Goal: Information Seeking & Learning: Learn about a topic

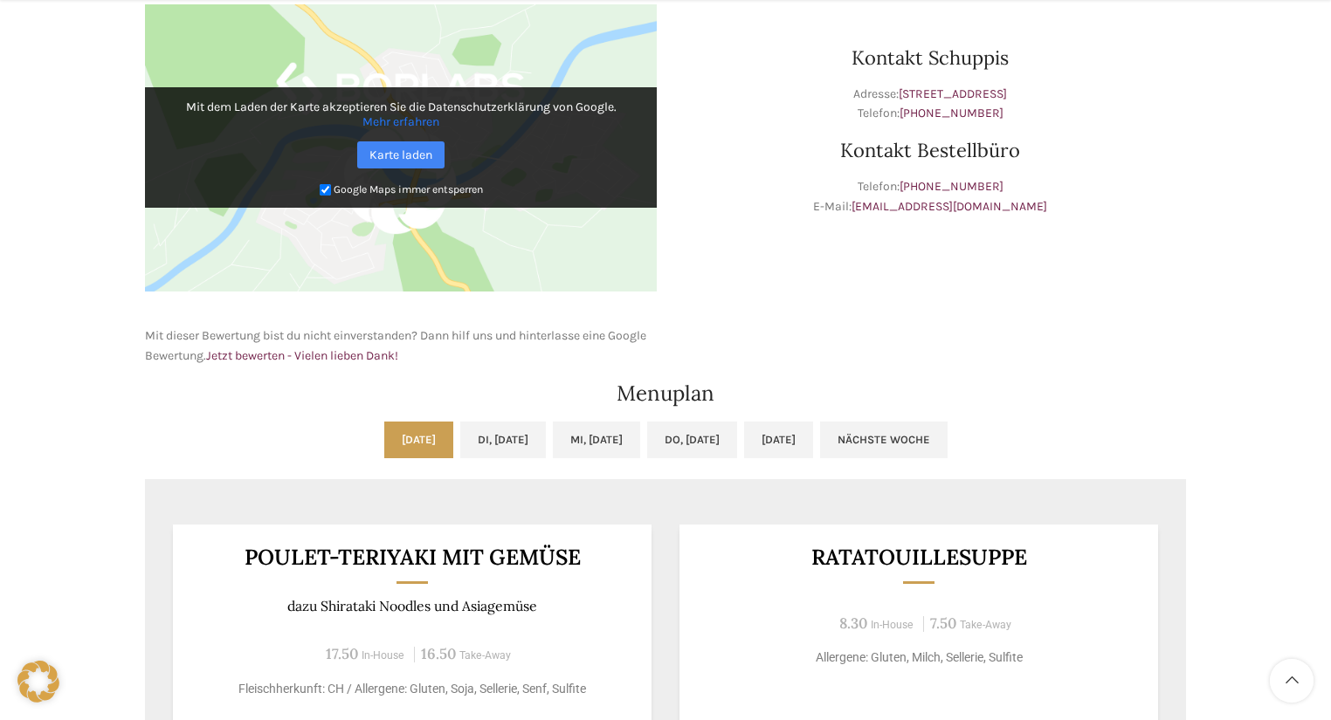
scroll to position [838, 0]
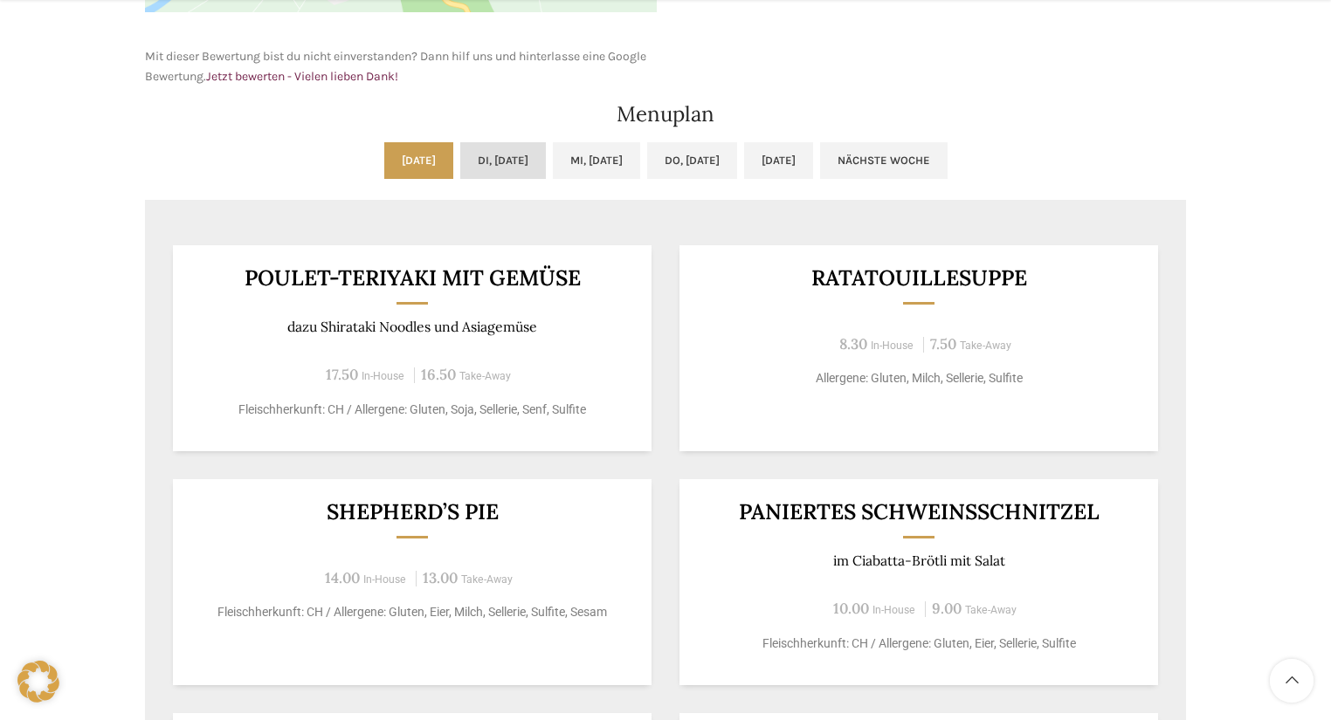
drag, startPoint x: 847, startPoint y: 0, endPoint x: 465, endPoint y: 148, distance: 409.1
click at [465, 148] on link "Di, [DATE]" at bounding box center [503, 160] width 86 height 37
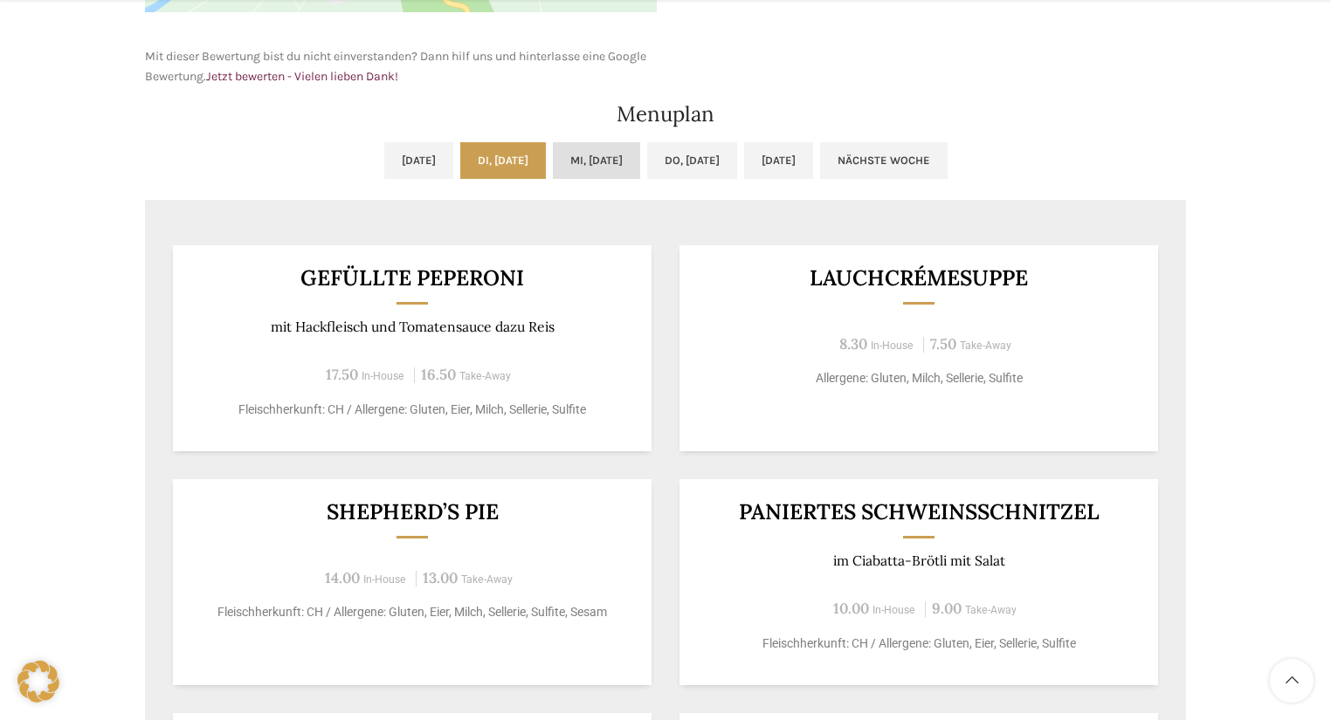
click at [617, 165] on link "Mi, [DATE]" at bounding box center [596, 160] width 87 height 37
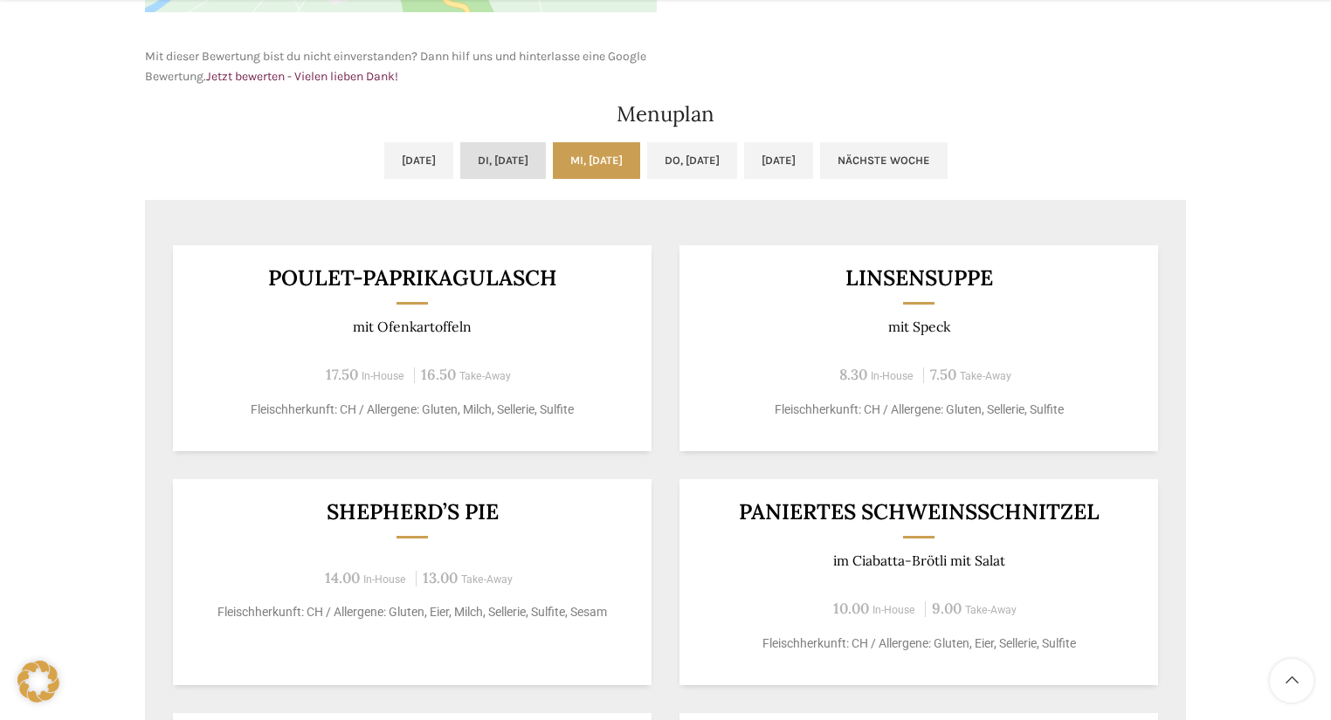
click at [460, 156] on link "Di, [DATE]" at bounding box center [503, 160] width 86 height 37
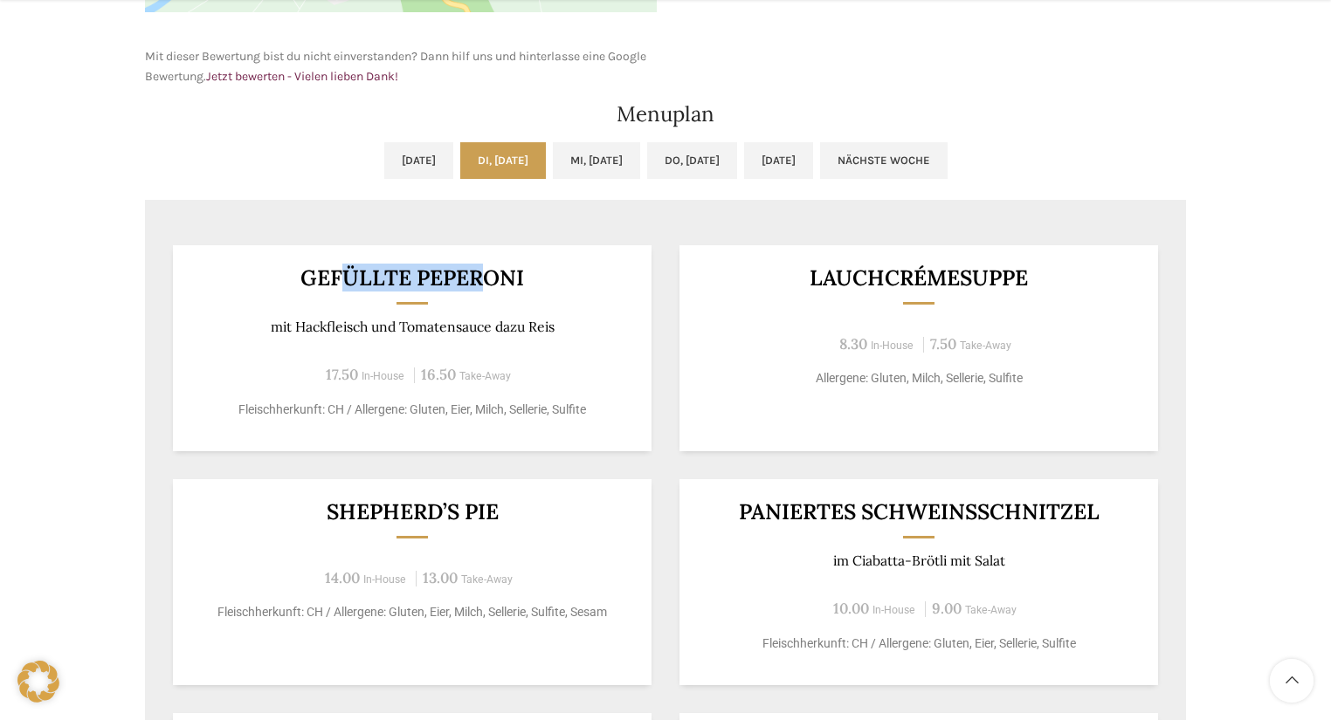
drag, startPoint x: 345, startPoint y: 273, endPoint x: 497, endPoint y: 276, distance: 151.9
click at [487, 275] on h3 "Gefüllte Peperoni" at bounding box center [413, 278] width 436 height 22
click at [590, 274] on h3 "Gefüllte Peperoni" at bounding box center [413, 278] width 436 height 22
click at [618, 170] on link "Mi, [DATE]" at bounding box center [596, 160] width 87 height 37
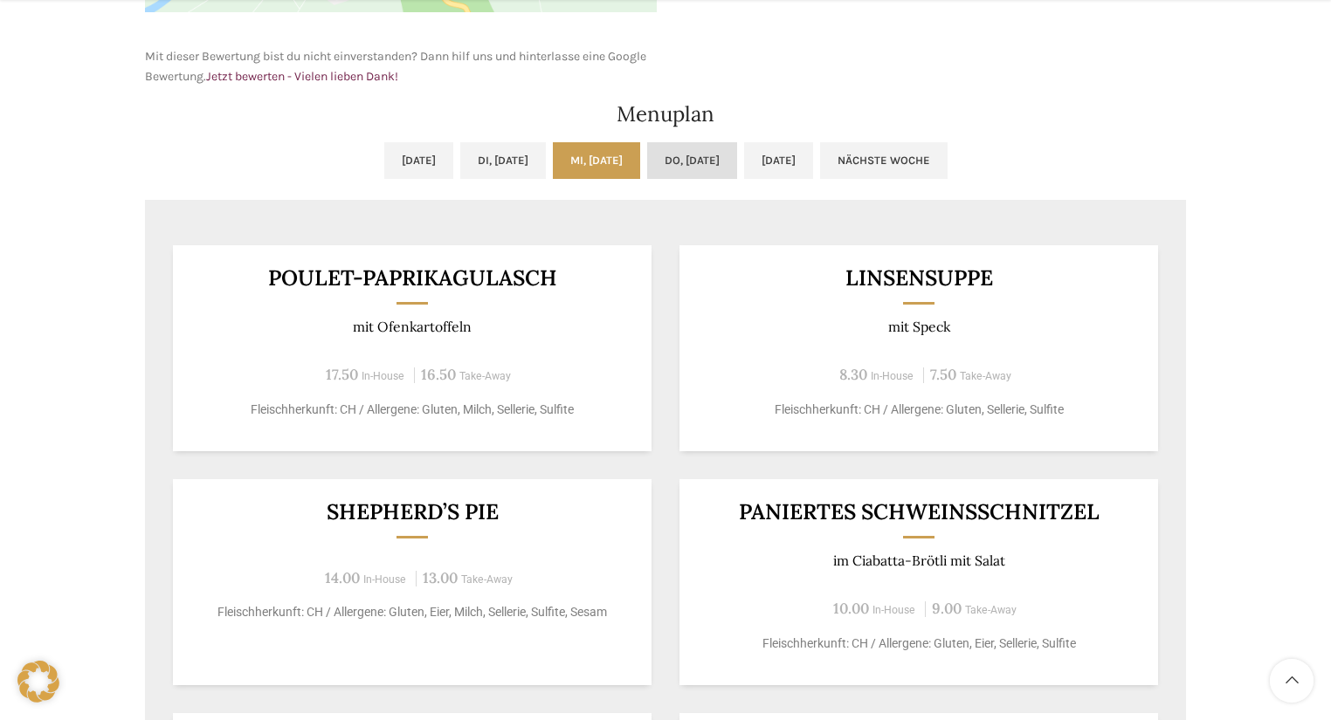
click at [711, 157] on link "Do, [DATE]" at bounding box center [692, 160] width 90 height 37
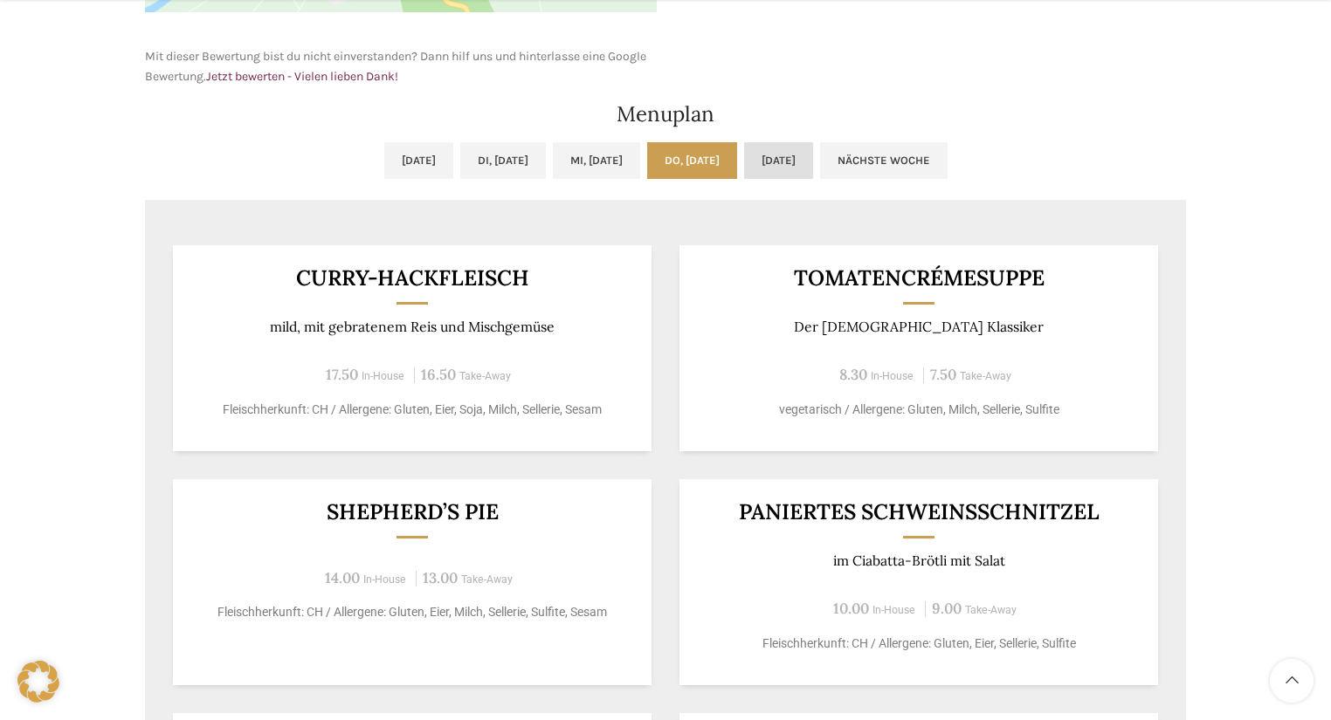
click at [813, 151] on link "[DATE]" at bounding box center [778, 160] width 69 height 37
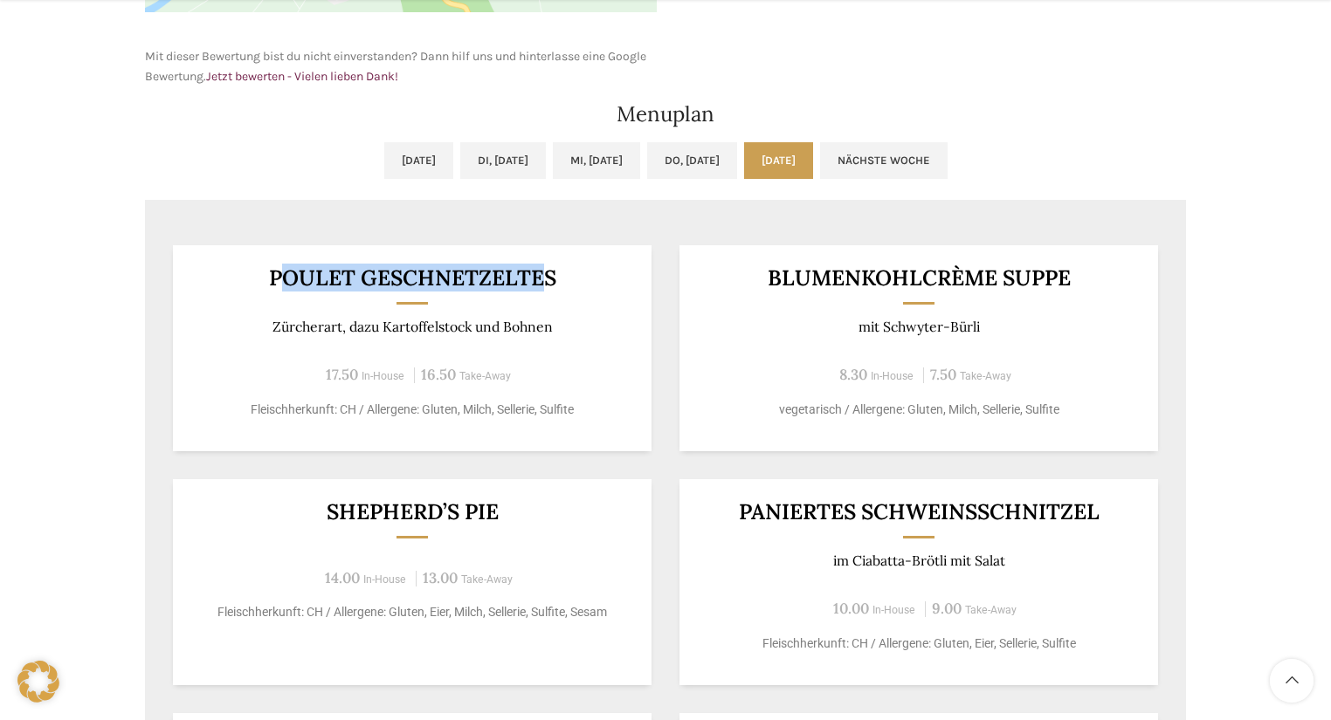
drag, startPoint x: 279, startPoint y: 276, endPoint x: 541, endPoint y: 276, distance: 261.9
click at [540, 276] on h3 "Poulet geschnetzeltes" at bounding box center [413, 278] width 436 height 22
click at [554, 272] on h3 "Poulet geschnetzeltes" at bounding box center [413, 278] width 436 height 22
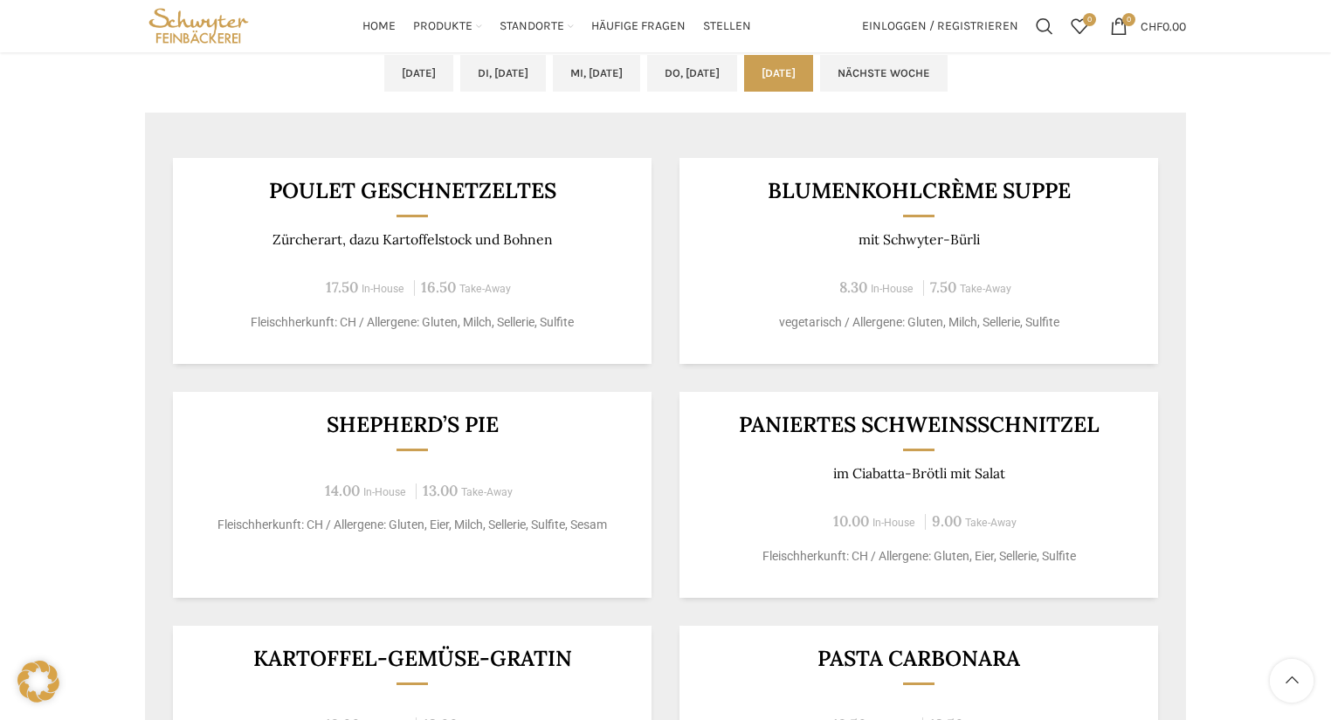
scroll to position [908, 0]
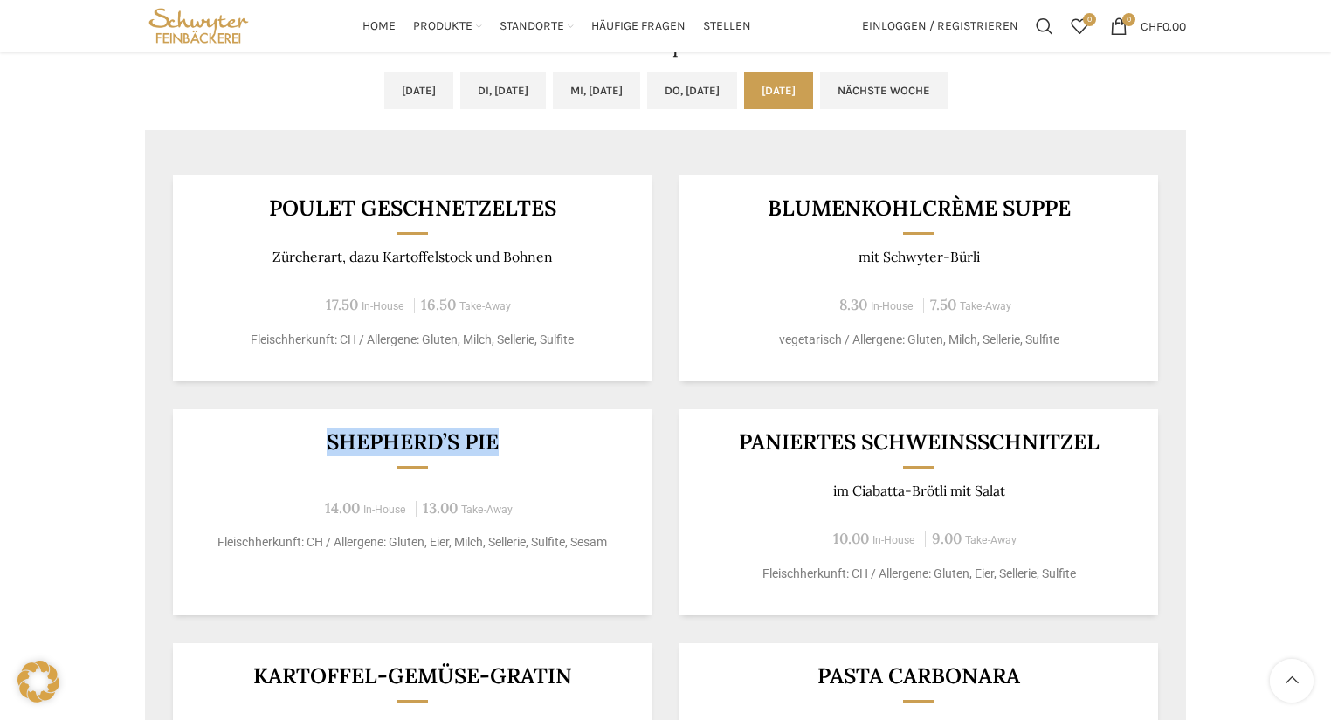
drag, startPoint x: 320, startPoint y: 439, endPoint x: 598, endPoint y: 436, distance: 278.5
click at [598, 436] on h3 "Shepherd’s Pie" at bounding box center [413, 442] width 436 height 22
click at [574, 425] on div "Shepherd’s Pie 14.00 In-House 13.00 Take-Away Fleischherkunft: CH / Allergene: …" at bounding box center [412, 512] width 478 height 206
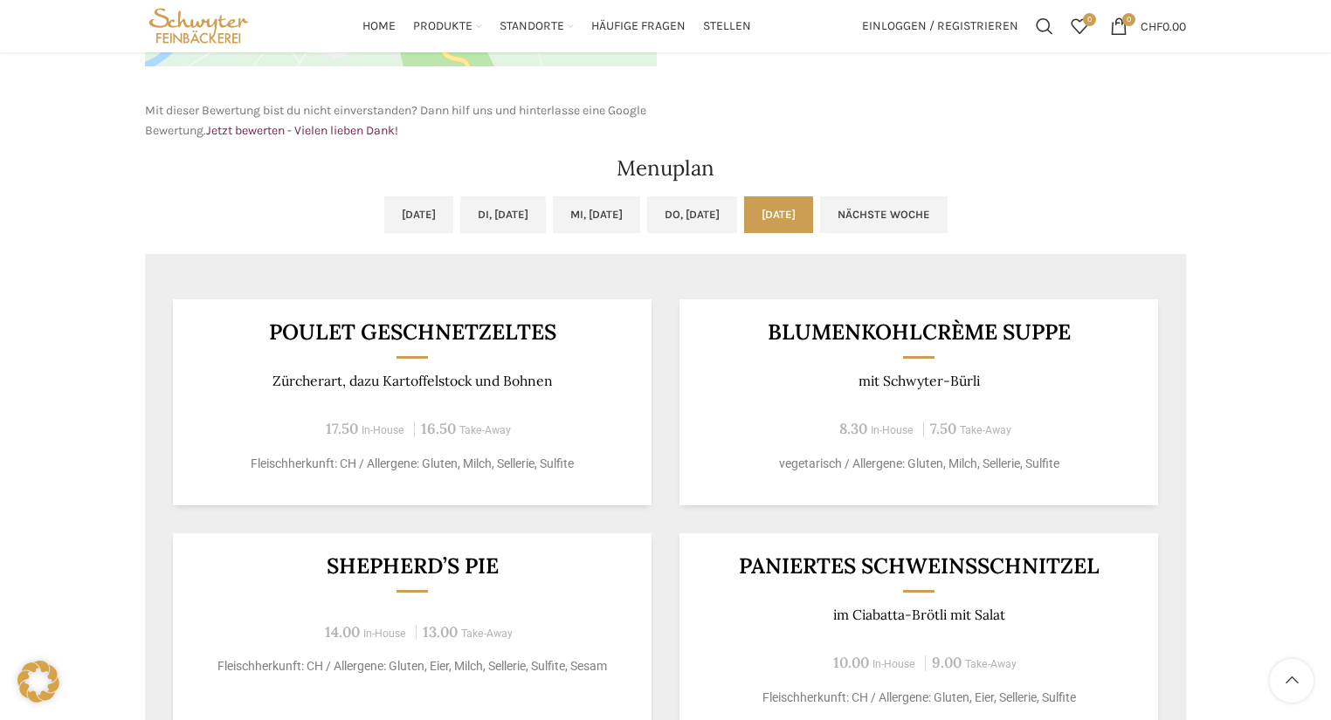
scroll to position [768, 0]
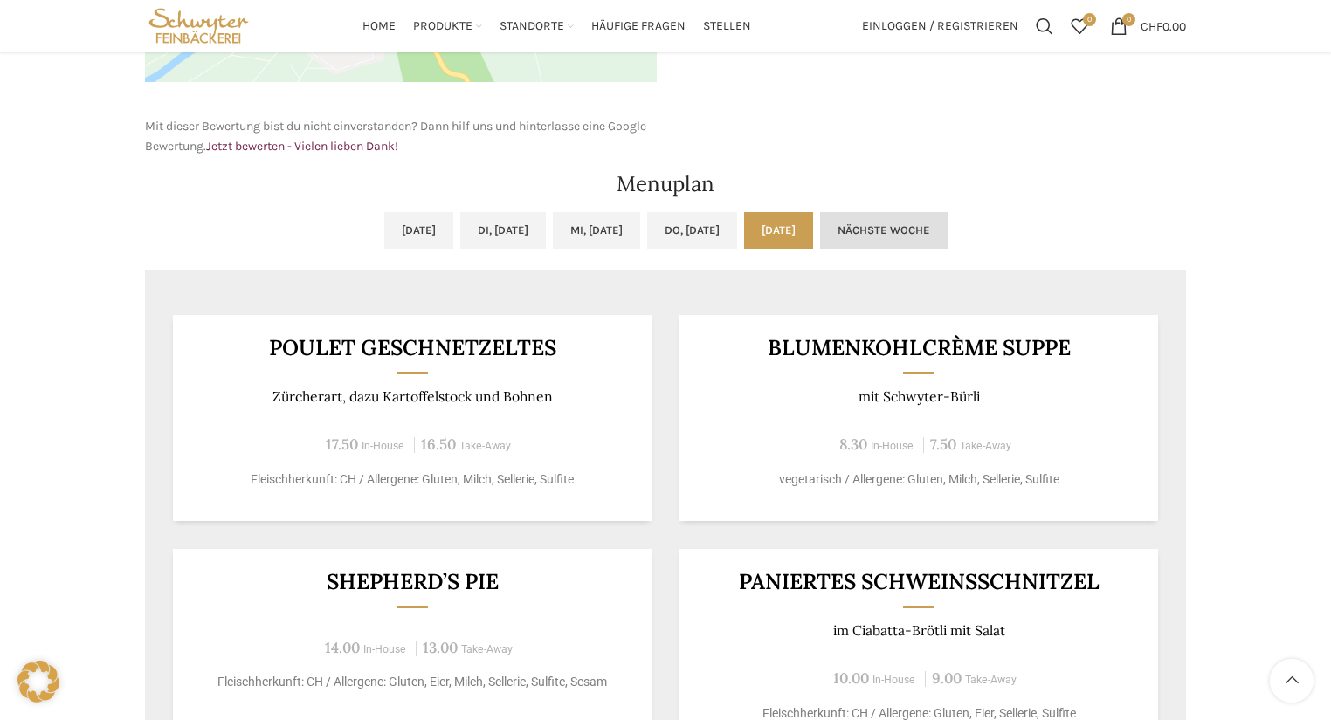
click at [947, 214] on link "Nächste Woche" at bounding box center [883, 230] width 127 height 37
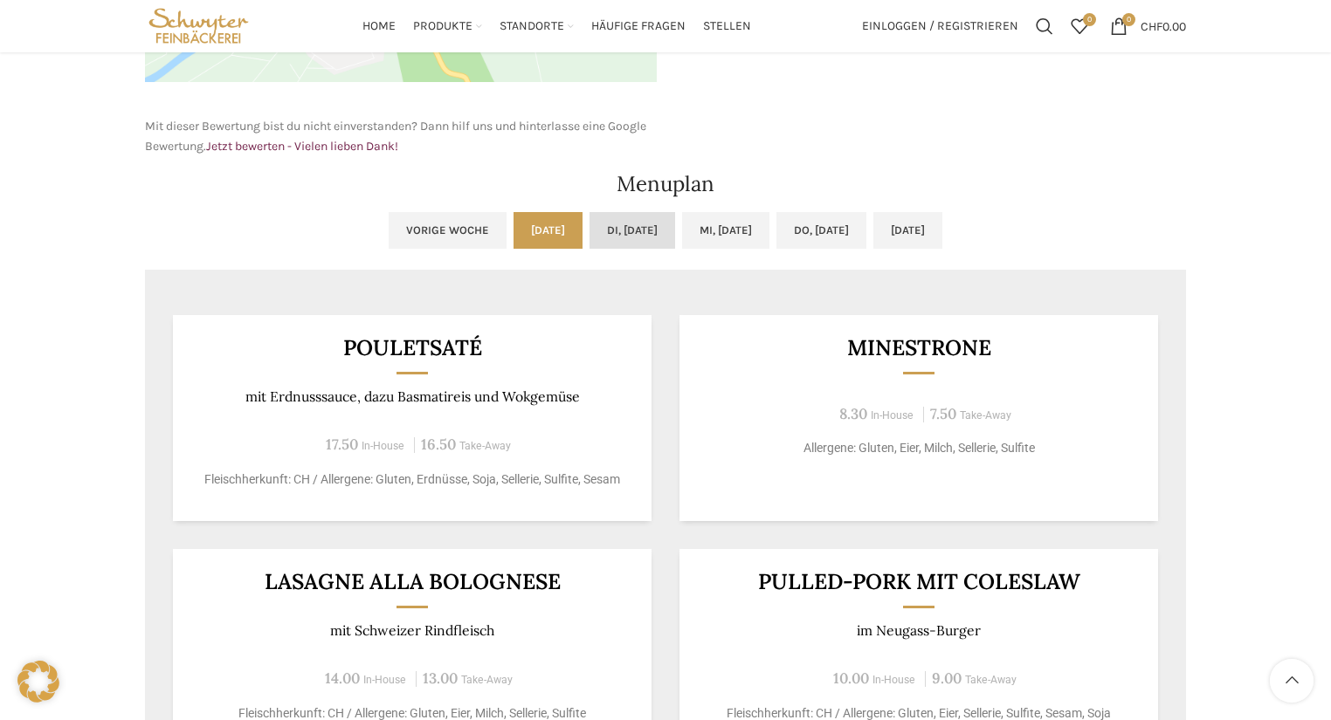
click at [604, 236] on link "Di, [DATE]" at bounding box center [632, 230] width 86 height 37
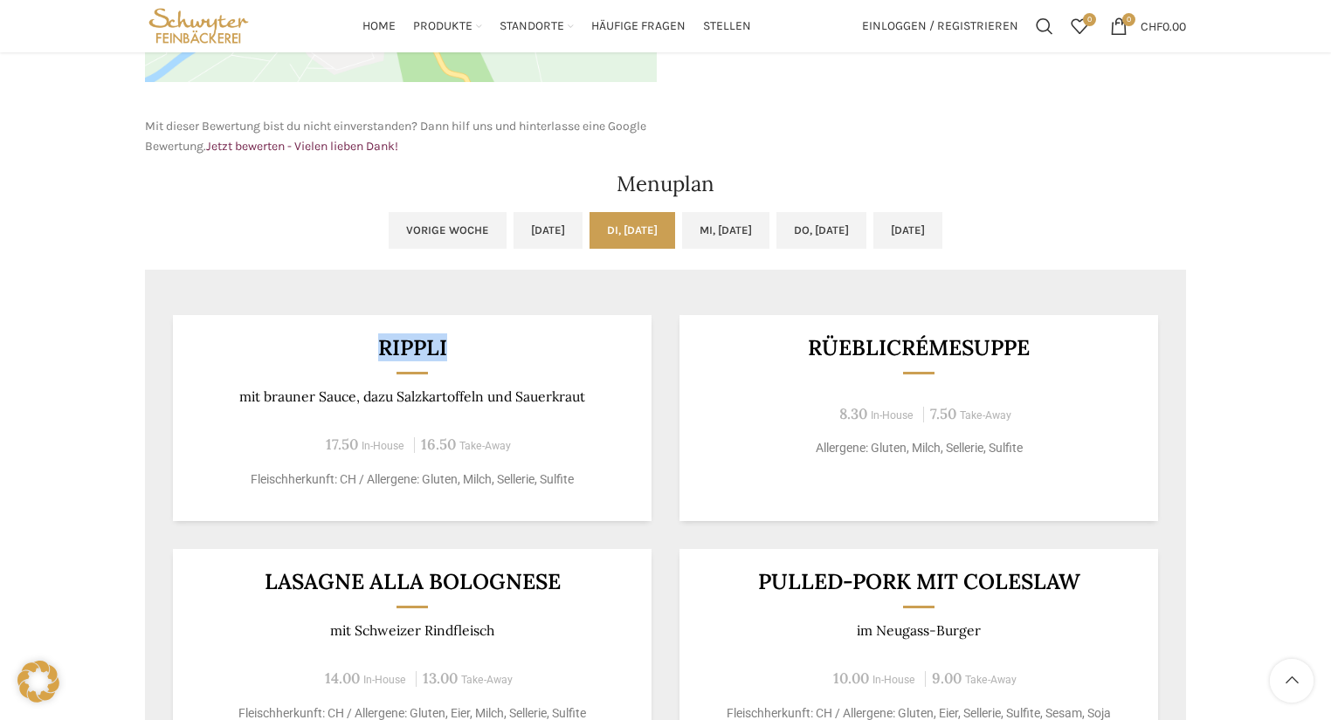
drag, startPoint x: 380, startPoint y: 336, endPoint x: 466, endPoint y: 335, distance: 86.4
click at [466, 337] on h3 "Rippli" at bounding box center [413, 348] width 436 height 22
click at [738, 233] on link "Mi, [DATE]" at bounding box center [725, 230] width 87 height 37
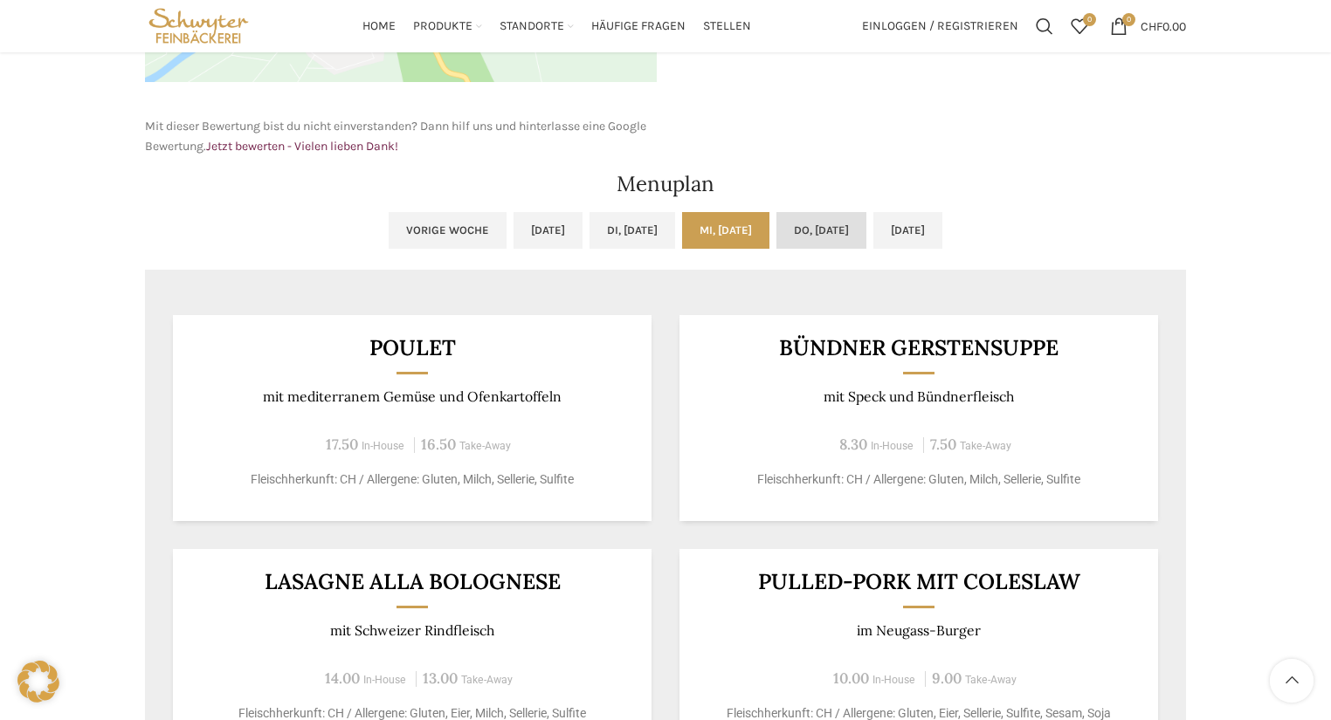
click at [849, 231] on link "Do, [DATE]" at bounding box center [821, 230] width 90 height 37
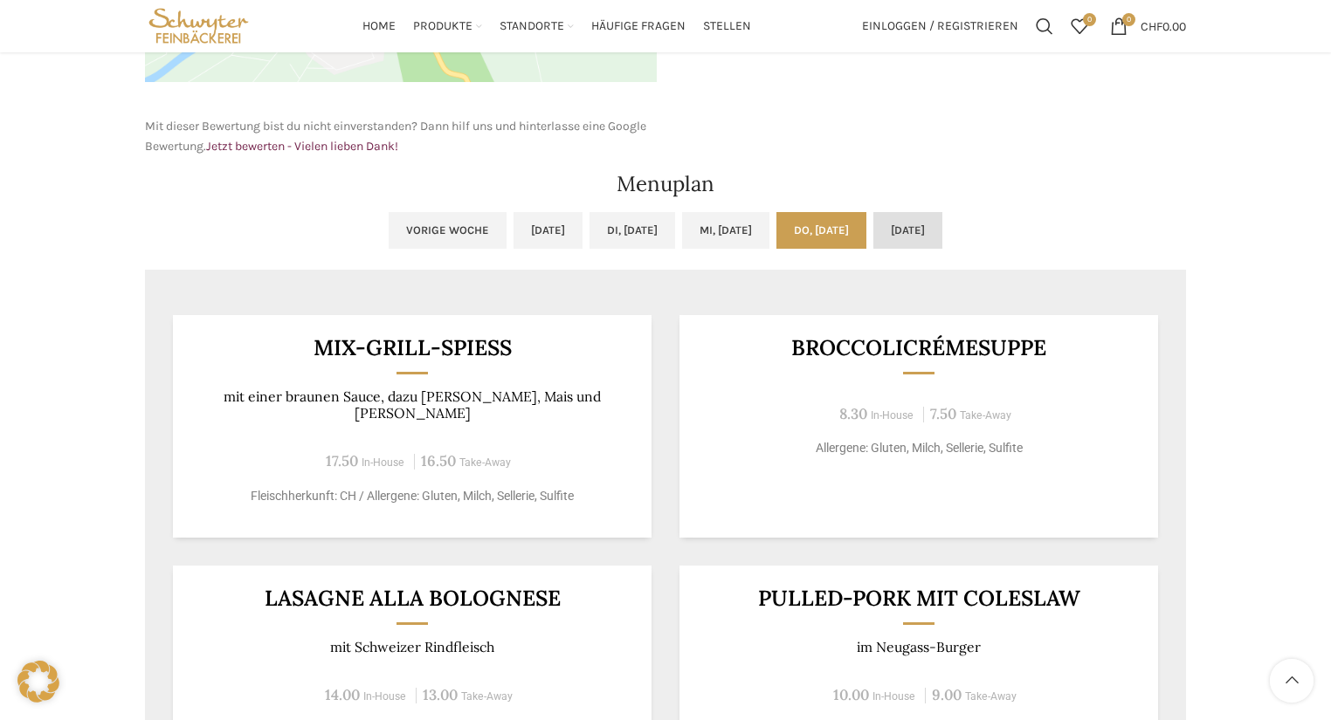
click at [942, 224] on link "[DATE]" at bounding box center [907, 230] width 69 height 37
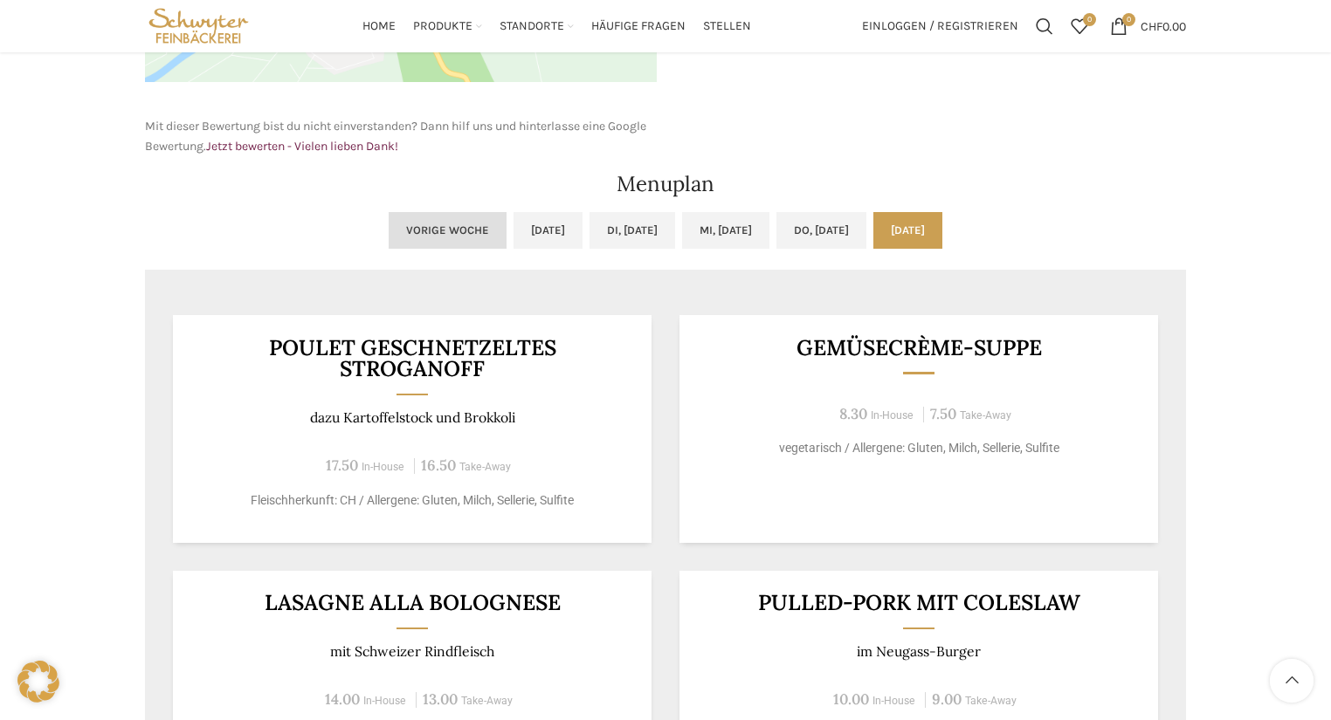
click at [398, 236] on link "Vorige Woche" at bounding box center [448, 230] width 118 height 37
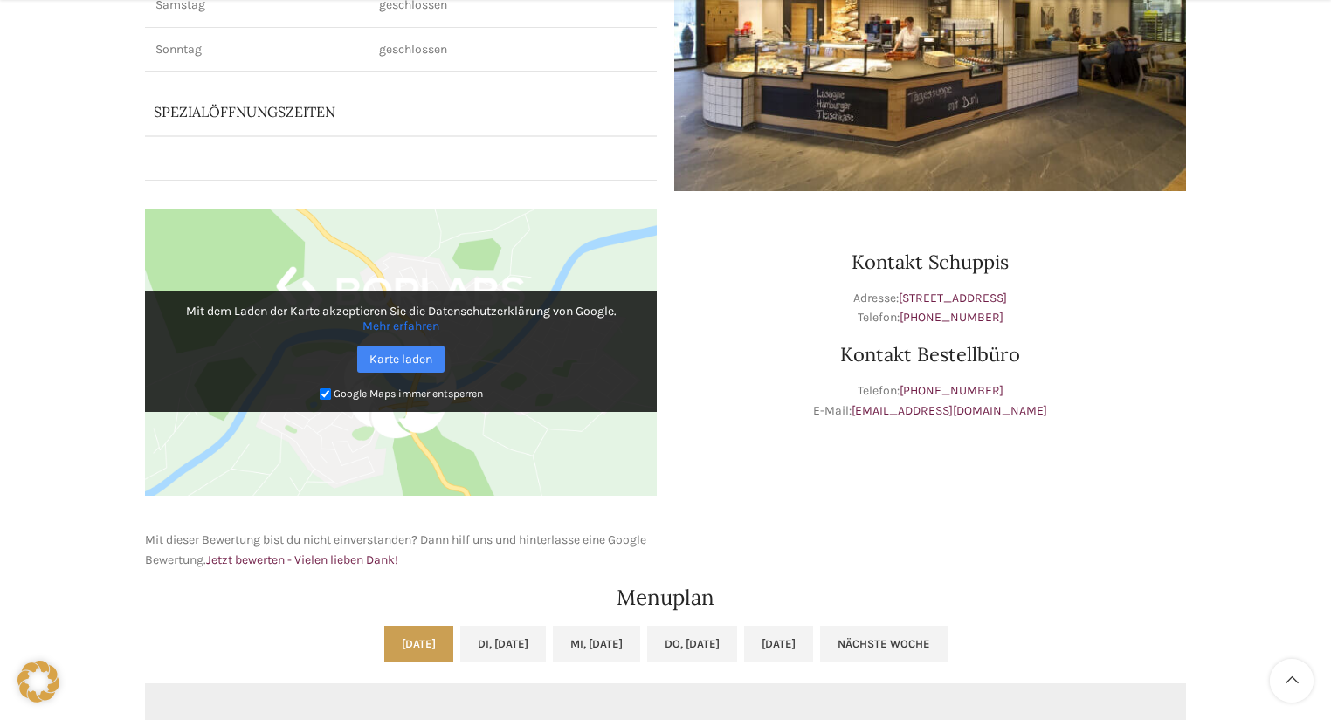
scroll to position [559, 0]
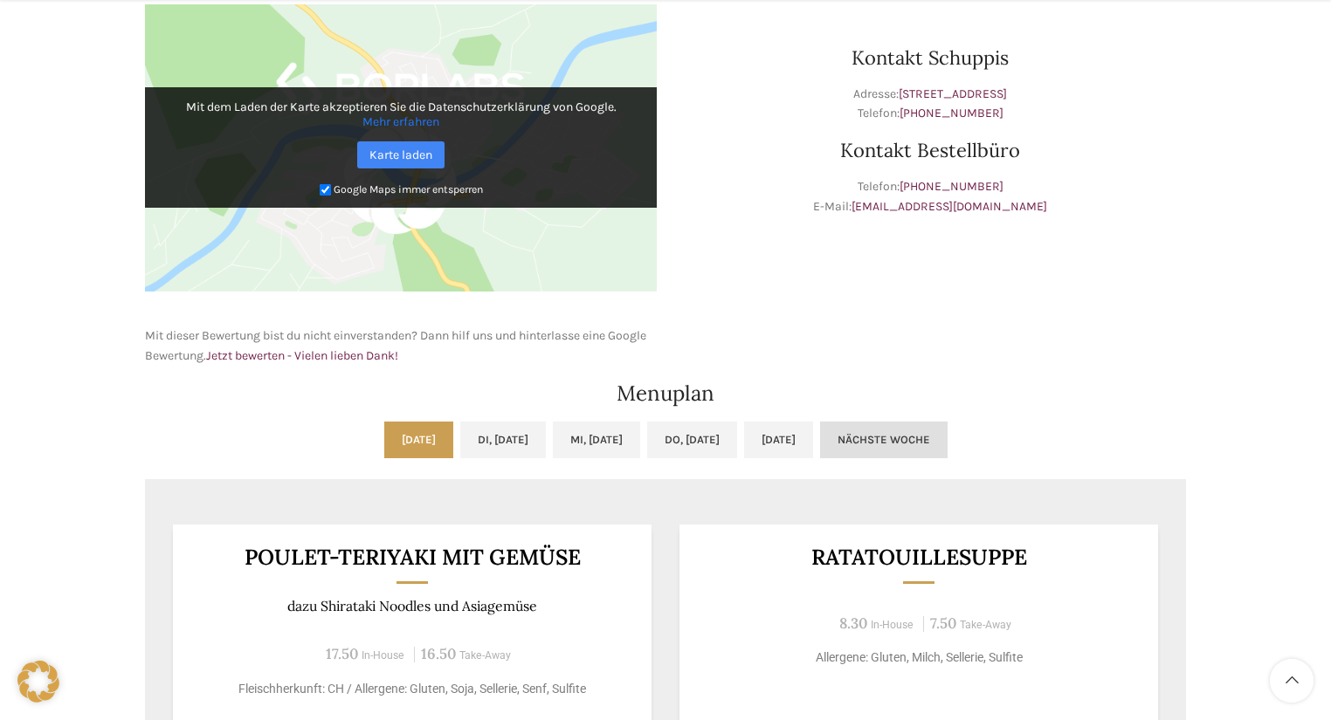
click at [947, 438] on link "Nächste Woche" at bounding box center [883, 440] width 127 height 37
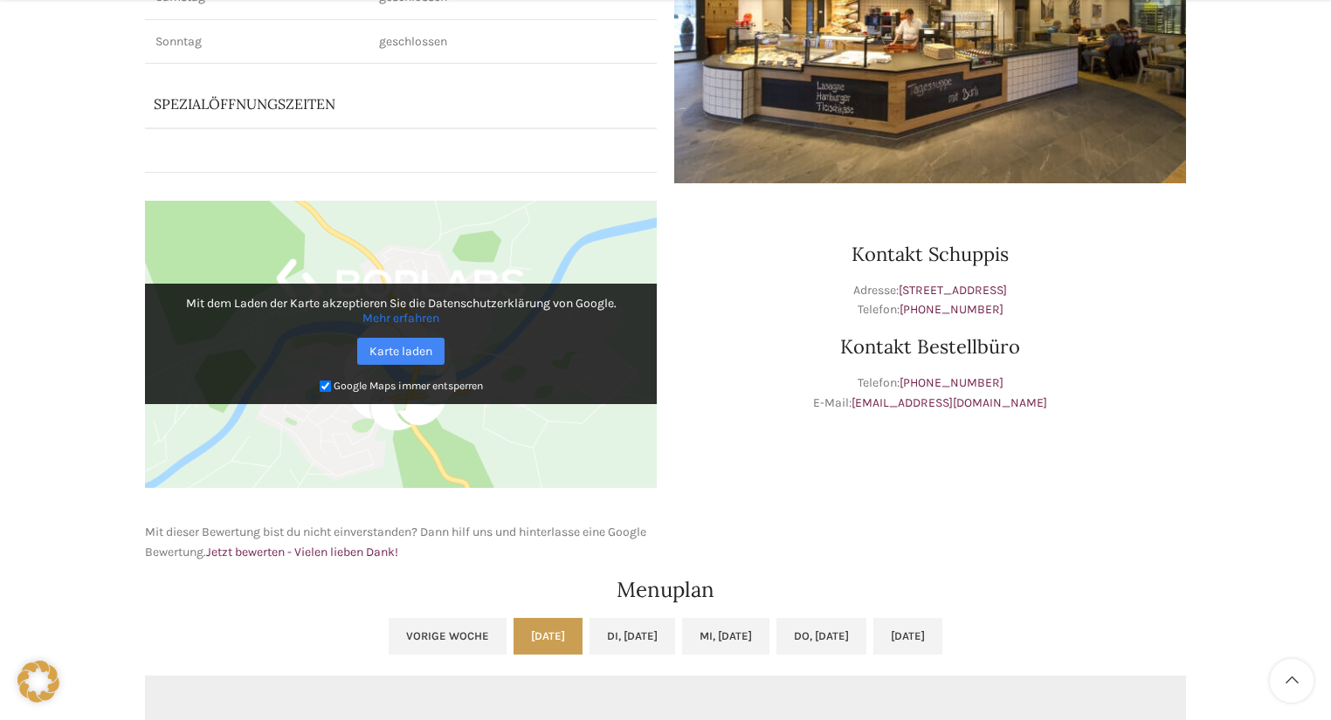
scroll to position [419, 0]
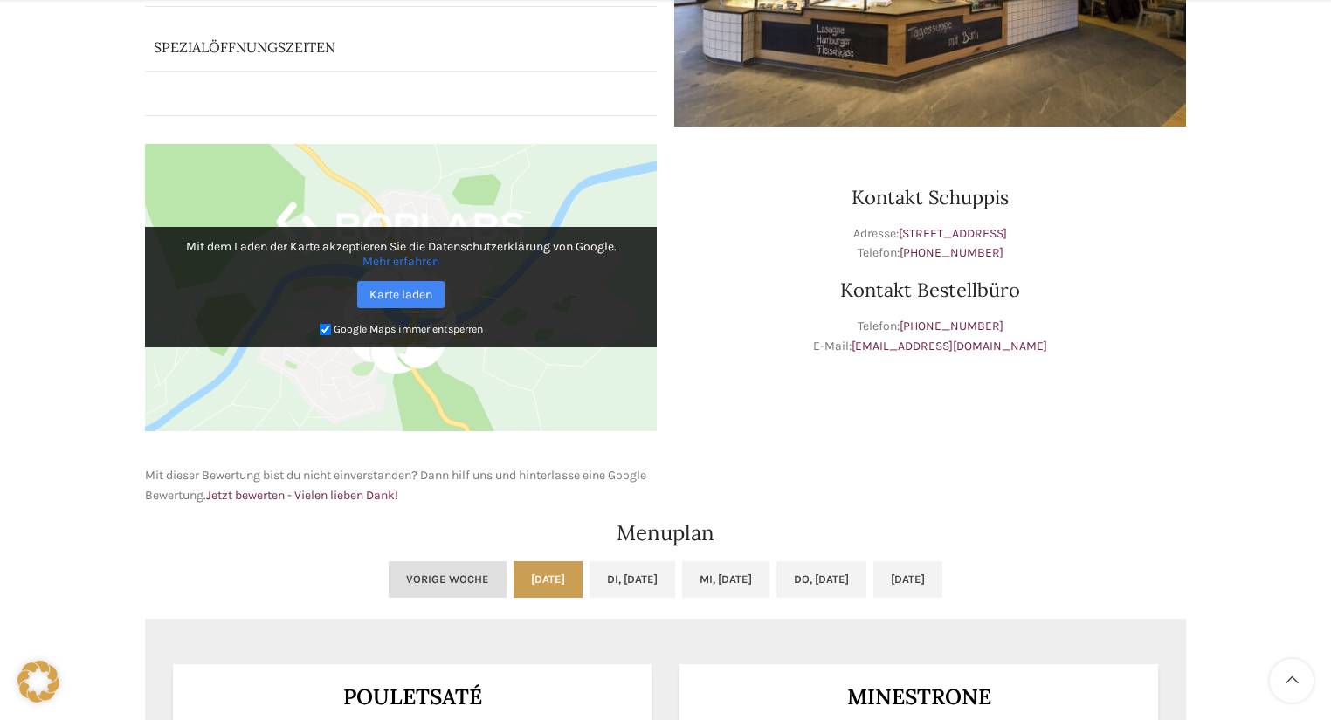
click at [389, 576] on link "Vorige Woche" at bounding box center [448, 579] width 118 height 37
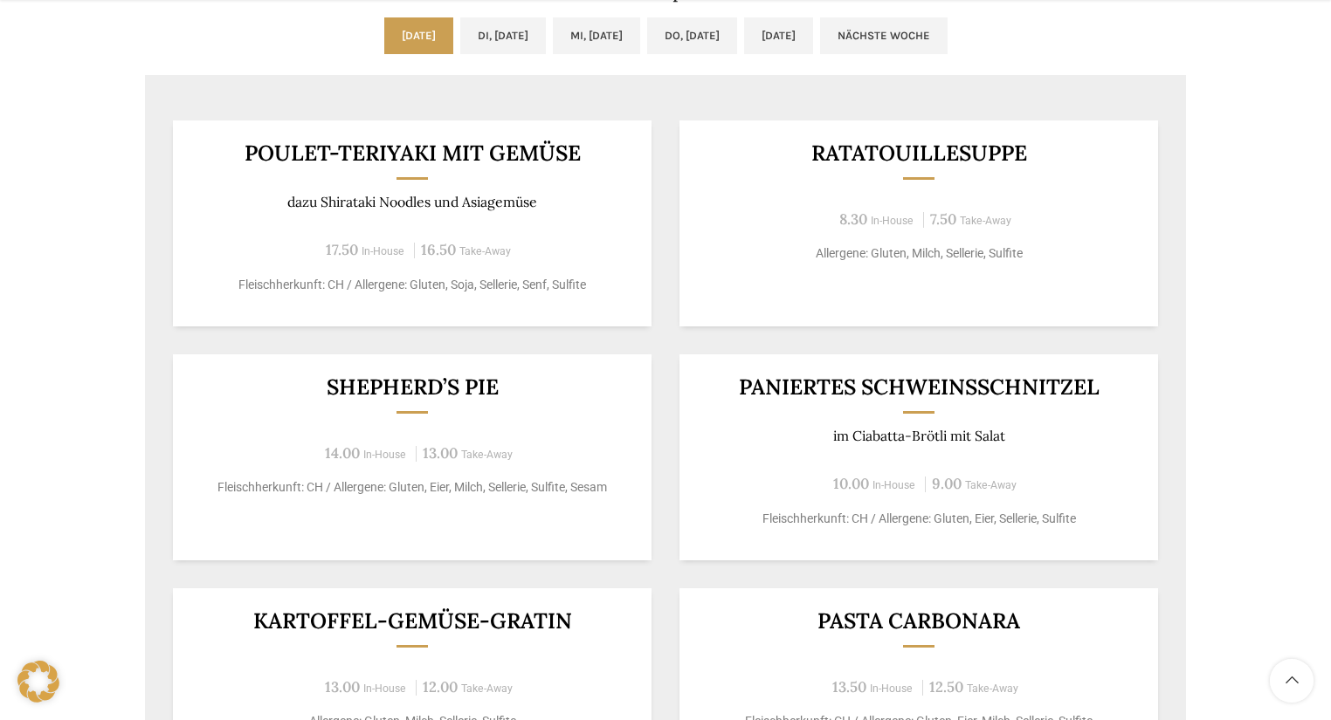
scroll to position [1048, 0]
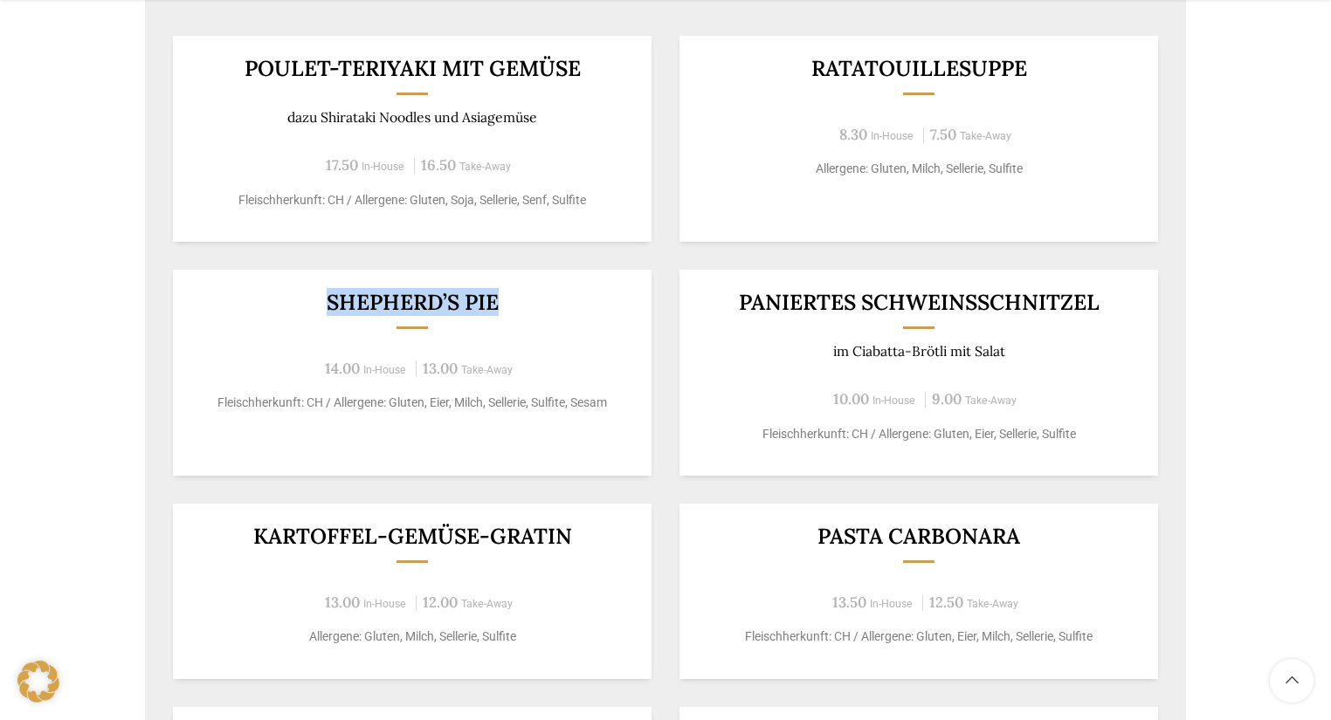
drag, startPoint x: 328, startPoint y: 299, endPoint x: 532, endPoint y: 297, distance: 203.5
click at [532, 297] on h3 "Shepherd’s Pie" at bounding box center [413, 303] width 436 height 22
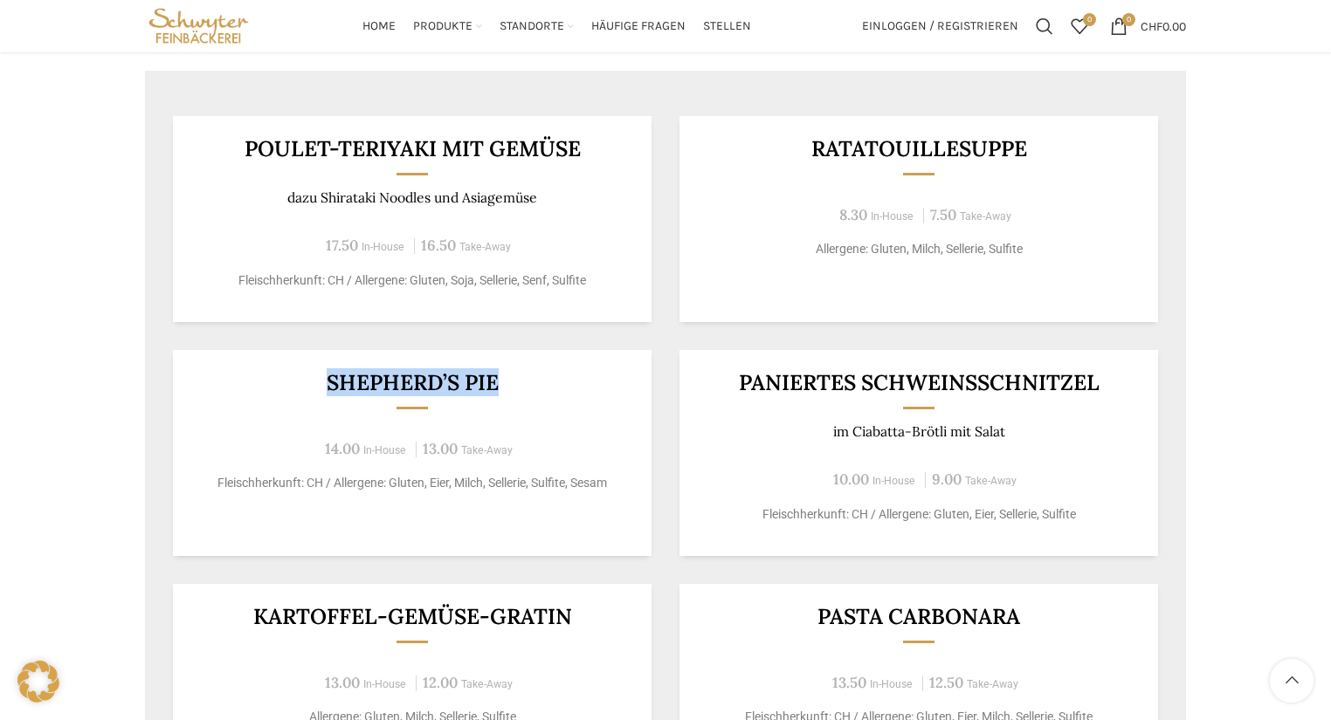
scroll to position [908, 0]
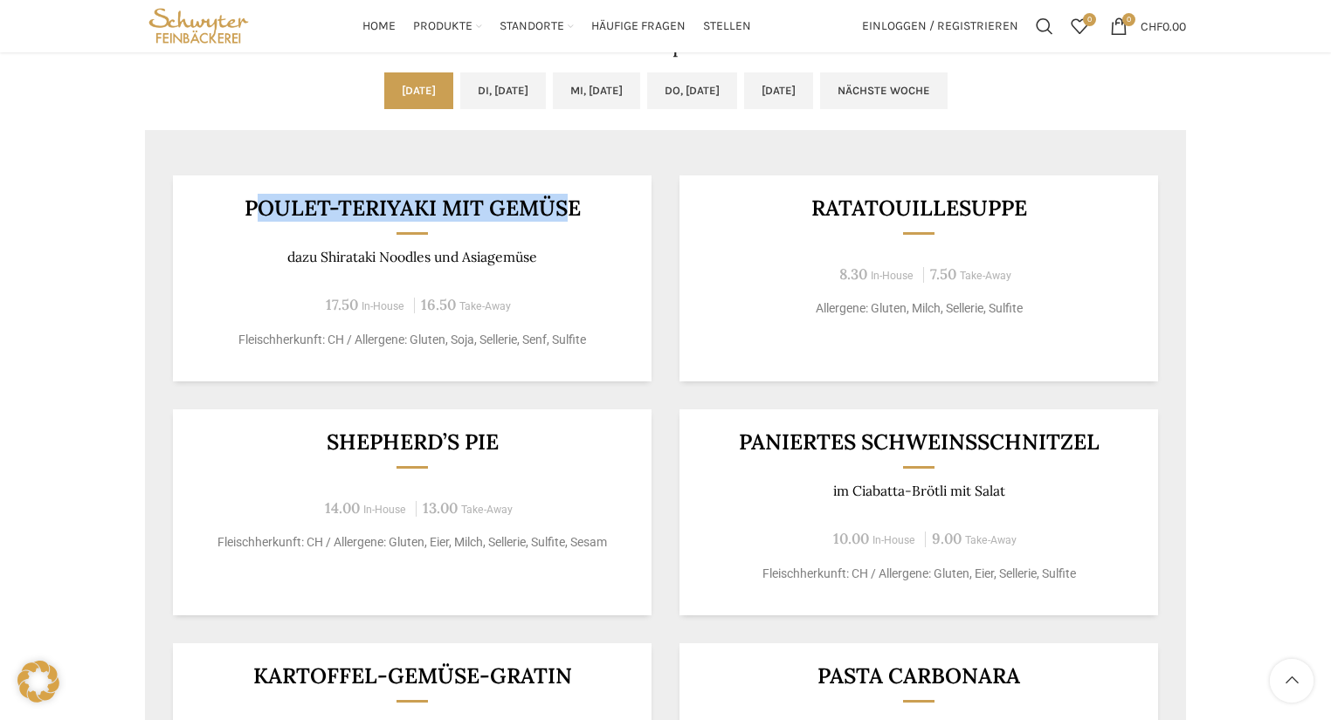
drag, startPoint x: 251, startPoint y: 203, endPoint x: 566, endPoint y: 196, distance: 314.4
click at [566, 197] on h3 "Poulet-Teriyaki mit Gemüse" at bounding box center [413, 208] width 436 height 22
click at [430, 213] on h3 "Poulet-Teriyaki mit Gemüse" at bounding box center [413, 208] width 436 height 22
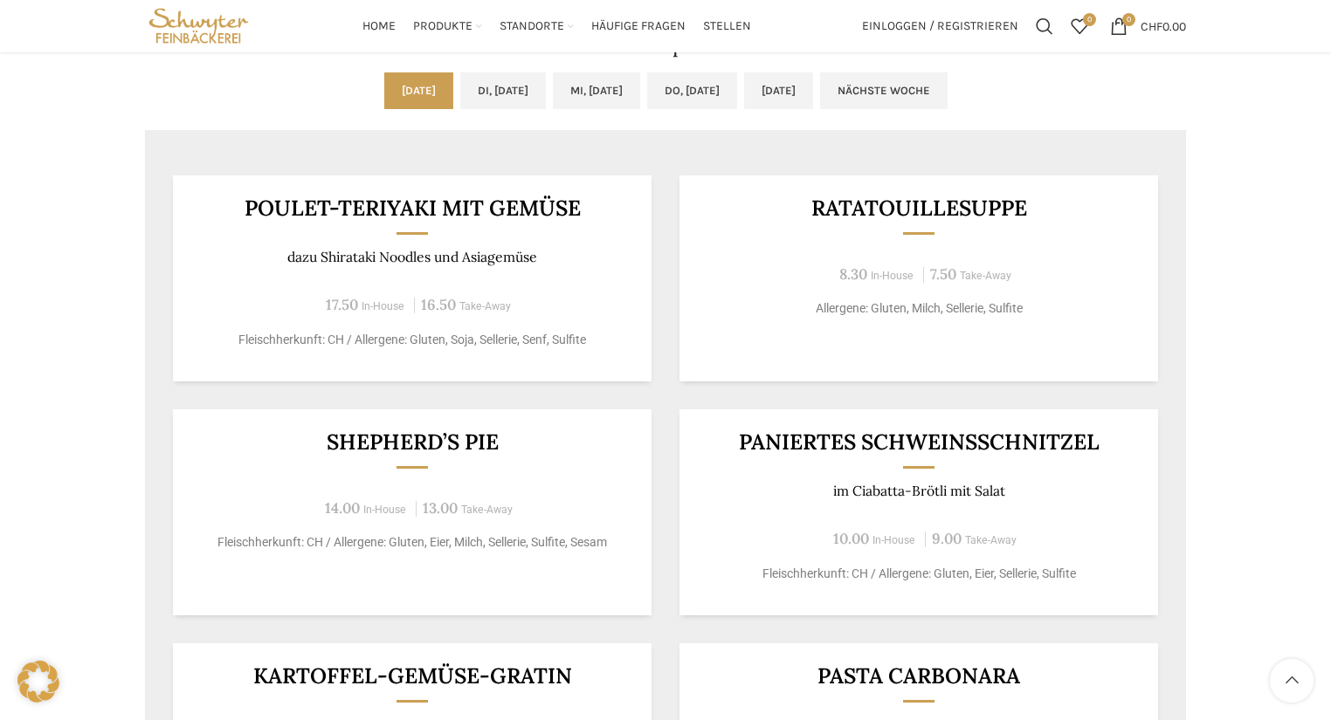
click at [295, 251] on p "dazu Shirataki Noodles und Asiagemüse" at bounding box center [413, 257] width 436 height 17
